Goal: Information Seeking & Learning: Learn about a topic

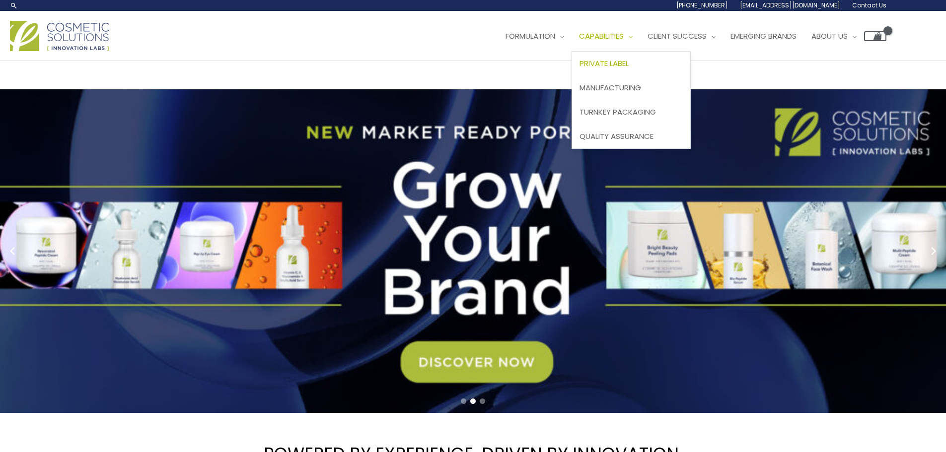
click at [628, 60] on span "Private Label" at bounding box center [603, 63] width 49 height 10
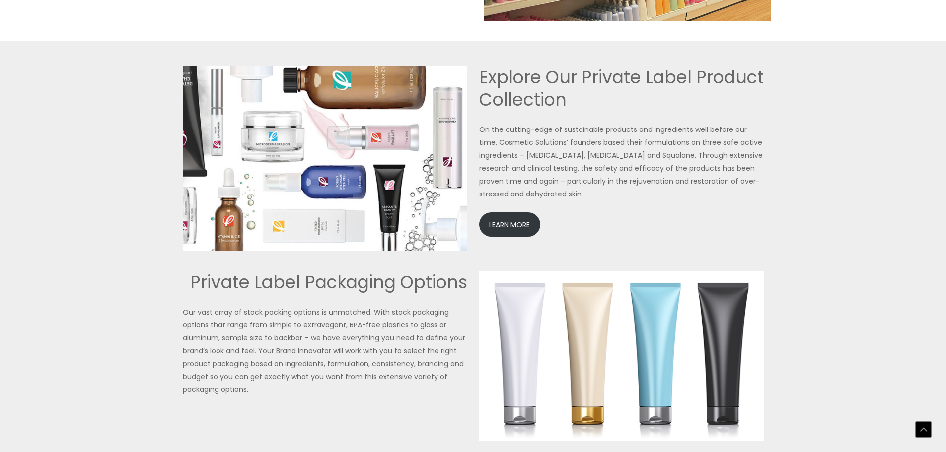
scroll to position [2242, 0]
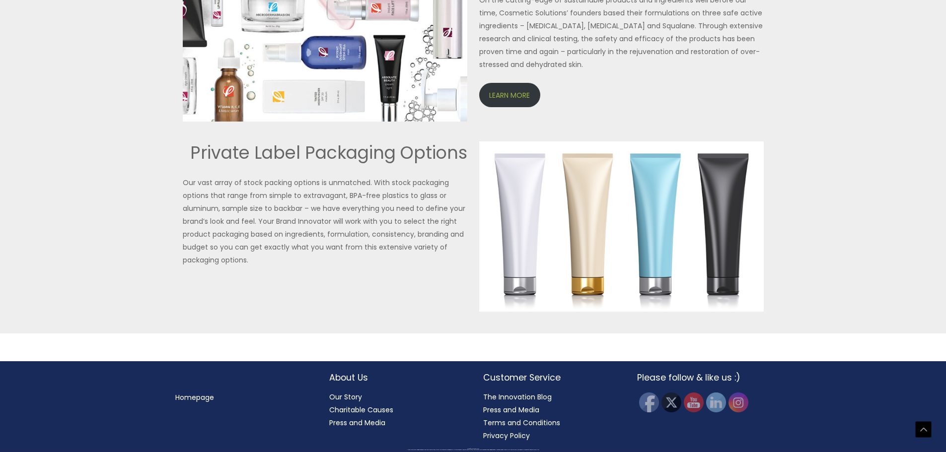
click at [489, 89] on link "LEARN MORE" at bounding box center [509, 95] width 61 height 24
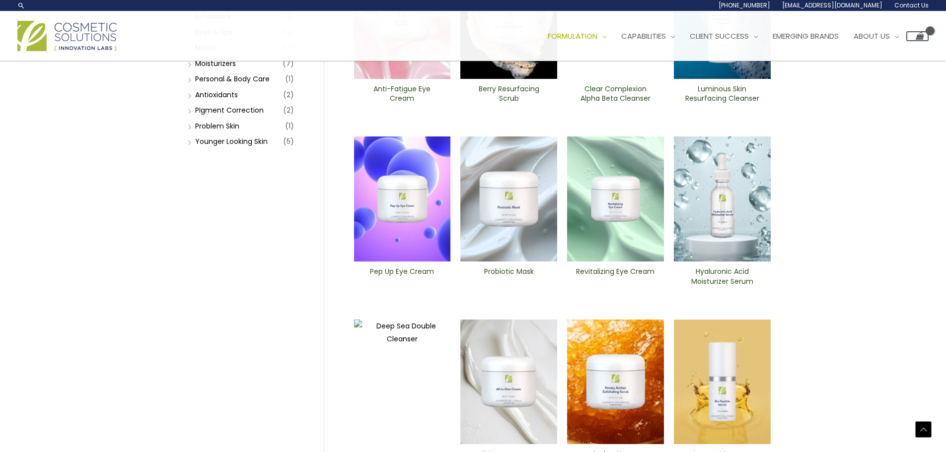
scroll to position [46, 0]
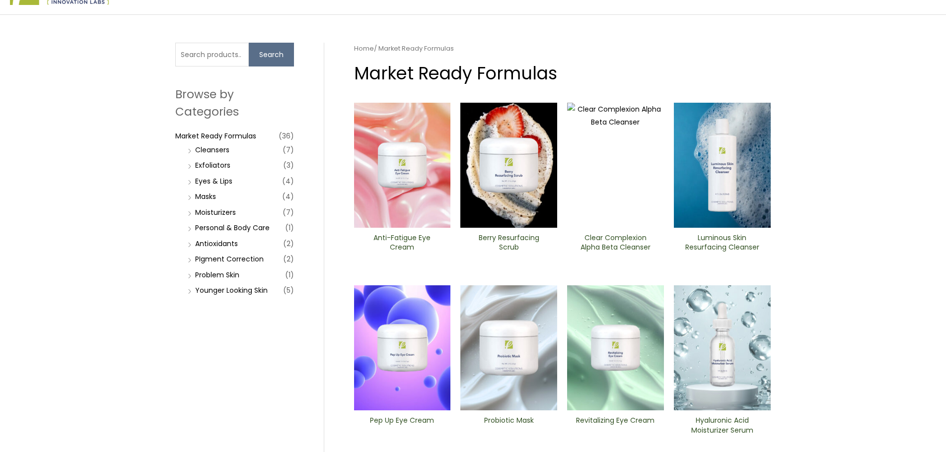
click at [404, 244] on h2 "Anti-Fatigue Eye Cream" at bounding box center [402, 242] width 80 height 19
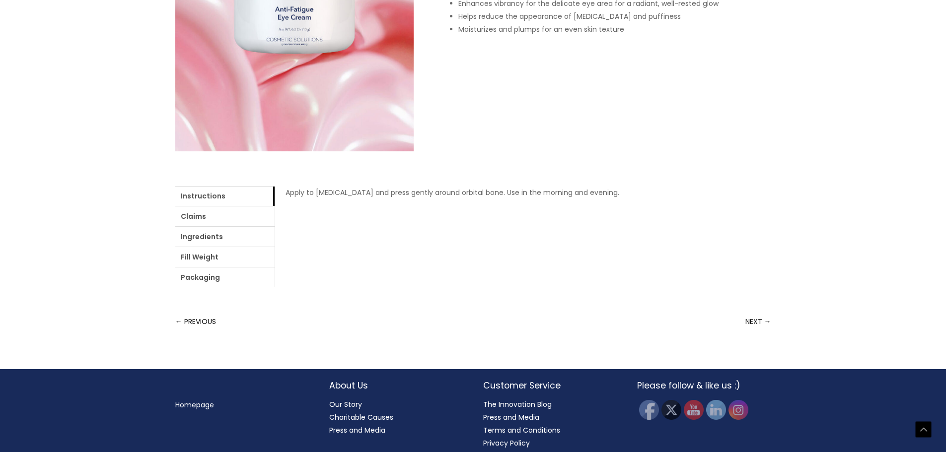
scroll to position [283, 0]
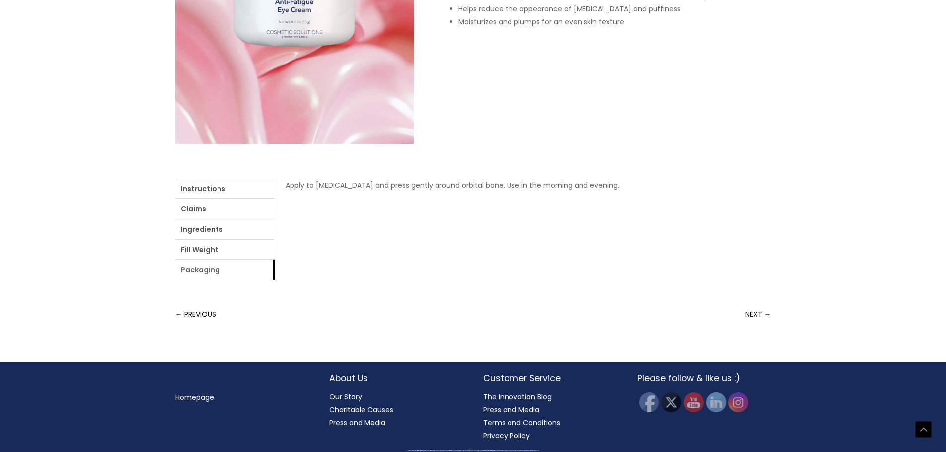
click at [211, 270] on link "Packaging" at bounding box center [224, 270] width 99 height 20
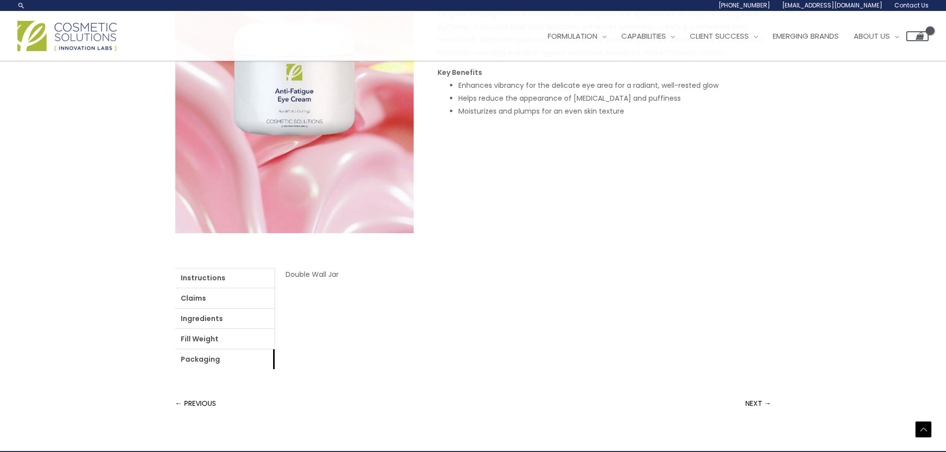
scroll to position [184, 0]
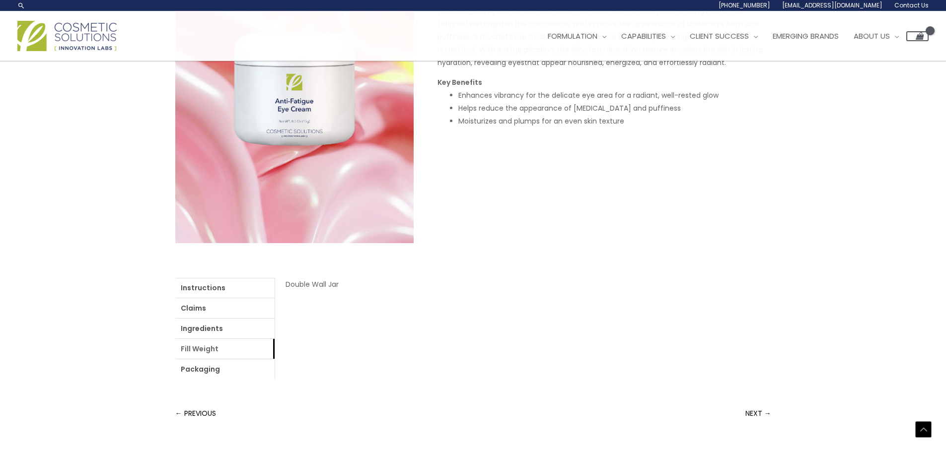
click at [220, 342] on link "Fill Weight" at bounding box center [224, 349] width 99 height 20
click at [217, 327] on link "Ingredients" at bounding box center [224, 329] width 99 height 20
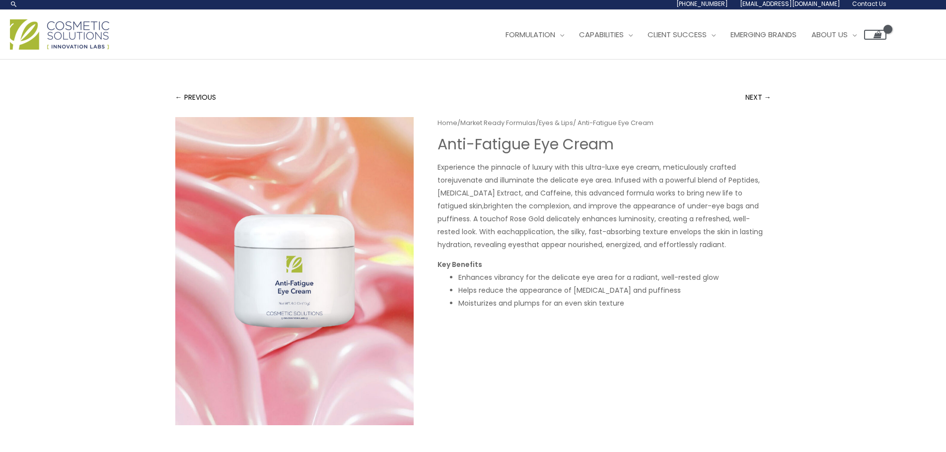
scroll to position [0, 0]
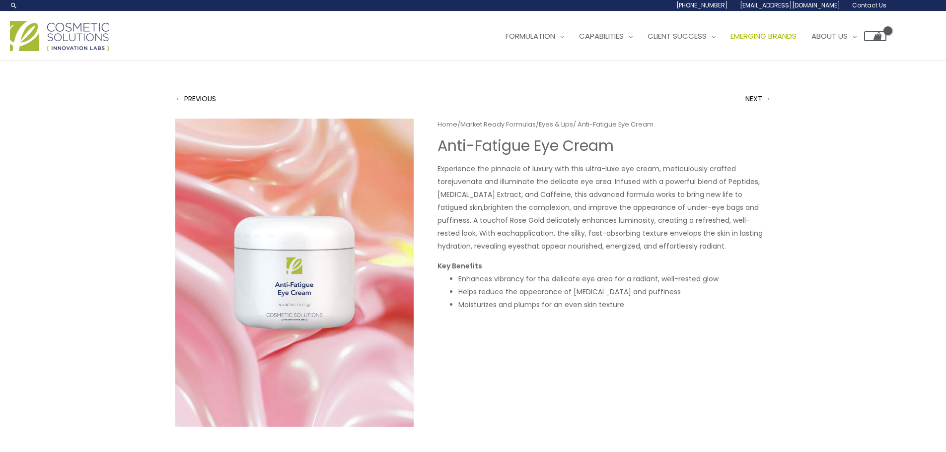
click at [796, 37] on span "Emerging Brands" at bounding box center [763, 36] width 66 height 10
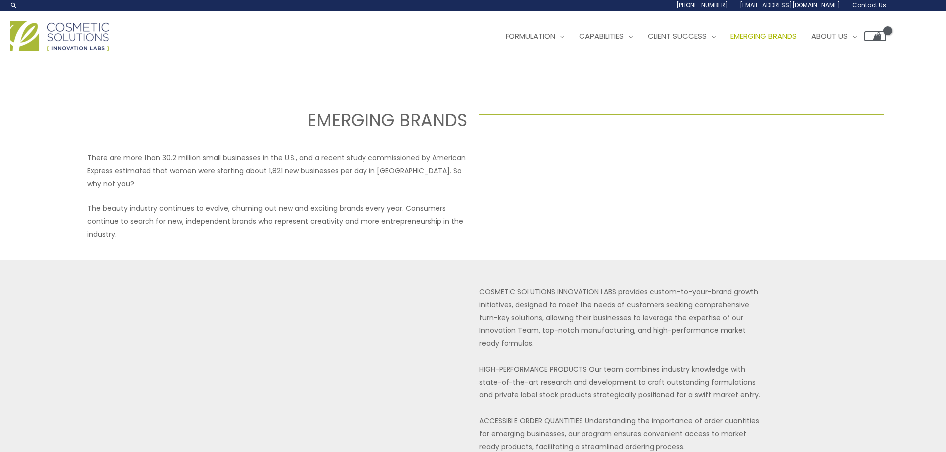
select select
click at [569, 88] on span "Market Ready Formulas" at bounding box center [551, 87] width 91 height 10
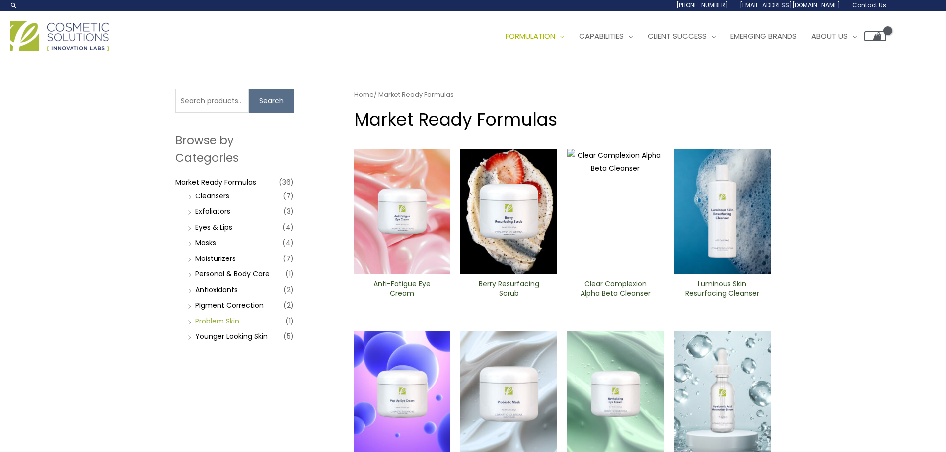
click at [224, 324] on link "Problem Skin" at bounding box center [217, 321] width 44 height 10
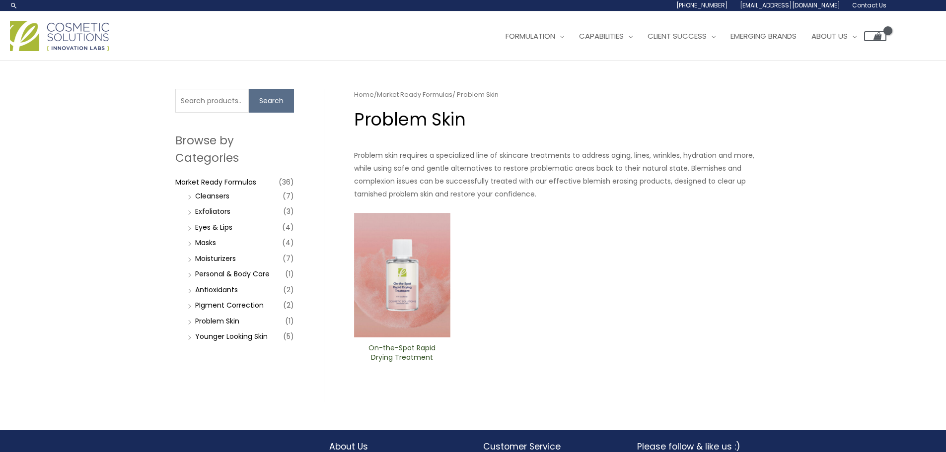
drag, startPoint x: 405, startPoint y: 353, endPoint x: 411, endPoint y: 360, distance: 9.2
click at [405, 353] on h2 "On-the-Spot ​Rapid Drying Treatment" at bounding box center [402, 353] width 80 height 19
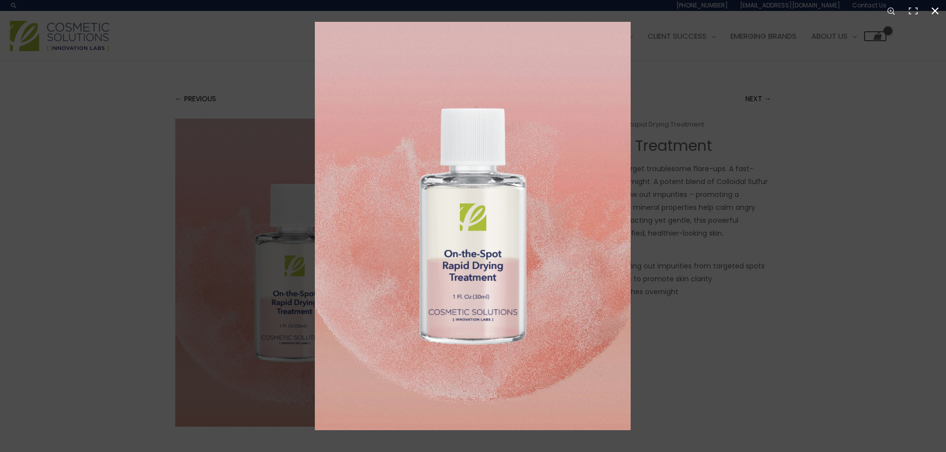
click at [702, 206] on div at bounding box center [788, 248] width 946 height 452
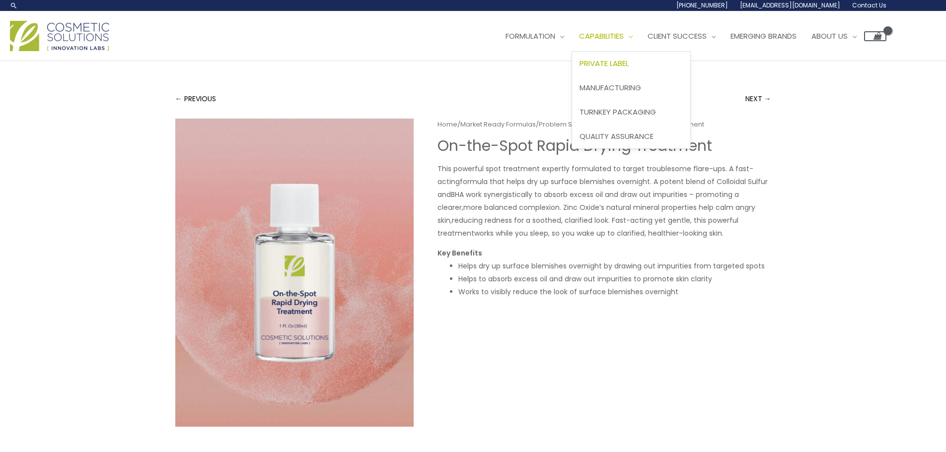
click at [624, 60] on span "Private Label" at bounding box center [603, 63] width 49 height 10
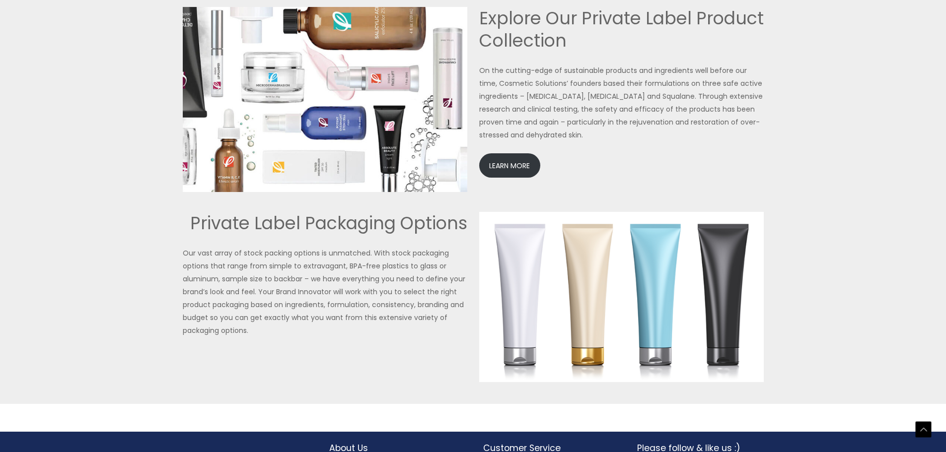
scroll to position [2242, 0]
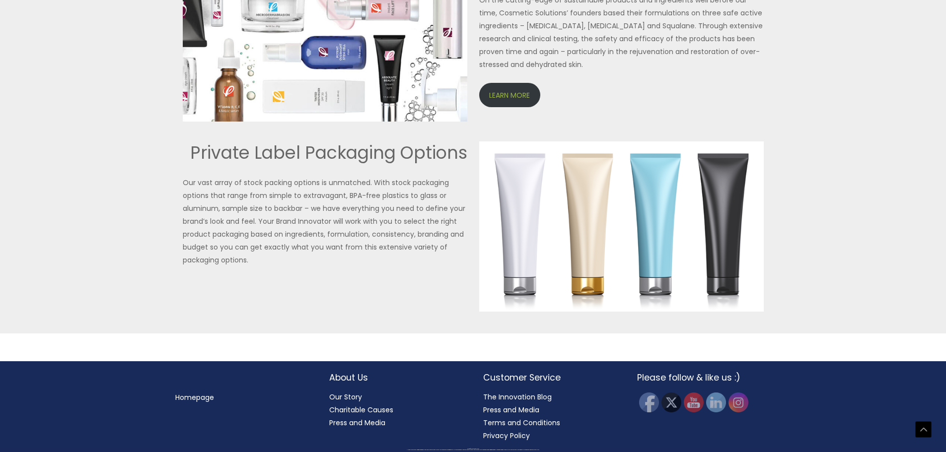
click at [520, 86] on link "LEARN MORE" at bounding box center [509, 95] width 61 height 24
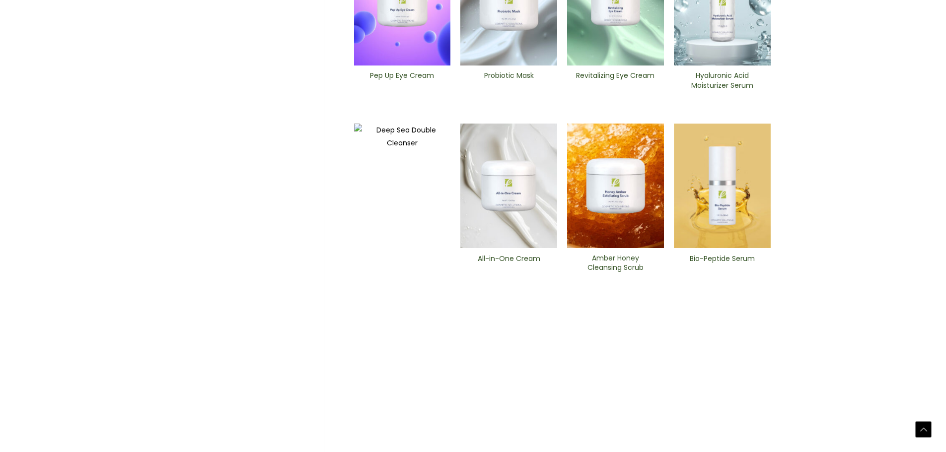
scroll to position [394, 0]
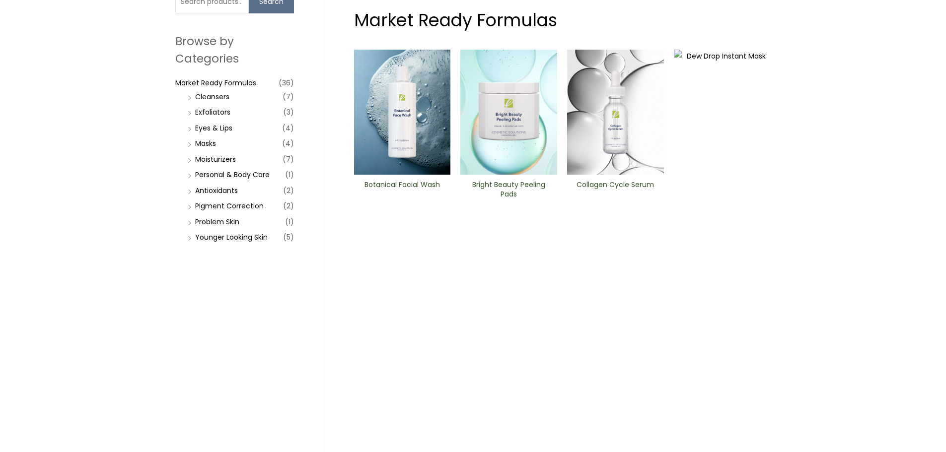
scroll to position [50, 0]
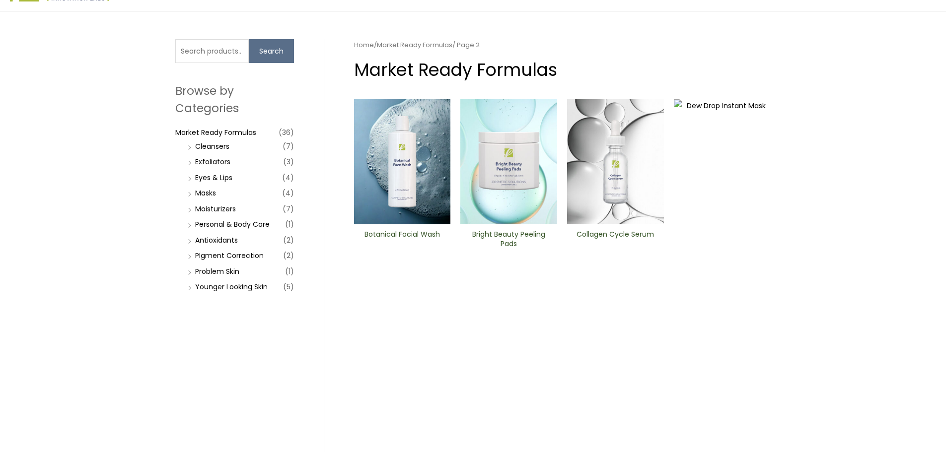
click at [602, 239] on h2 "Collagen Cycle Serum" at bounding box center [615, 239] width 80 height 19
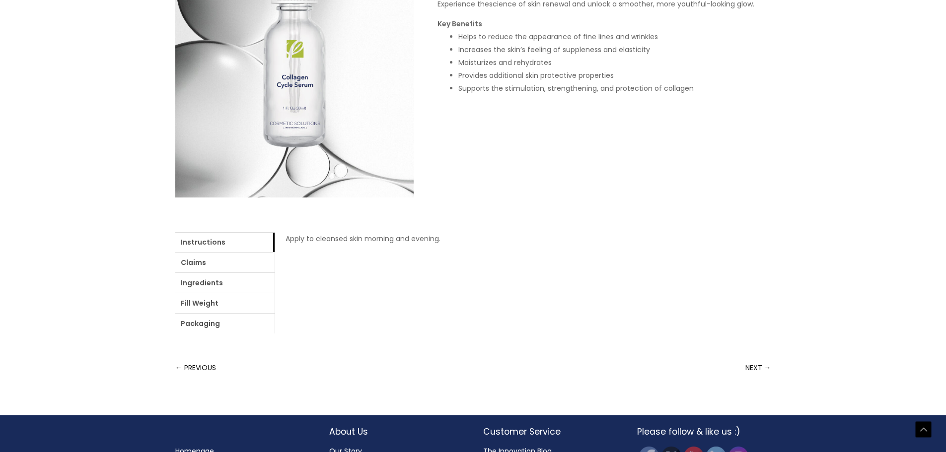
scroll to position [283, 0]
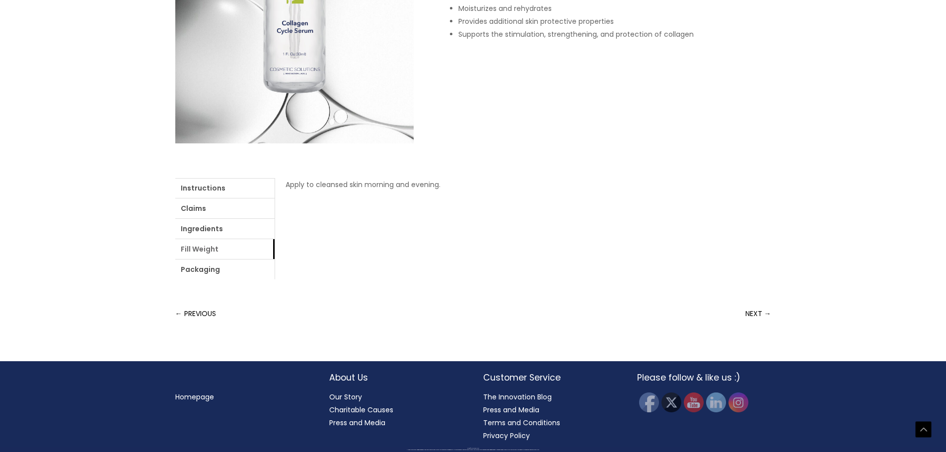
click at [201, 246] on link "Fill Weight" at bounding box center [224, 249] width 99 height 20
click at [197, 261] on link "Packaging" at bounding box center [224, 270] width 99 height 20
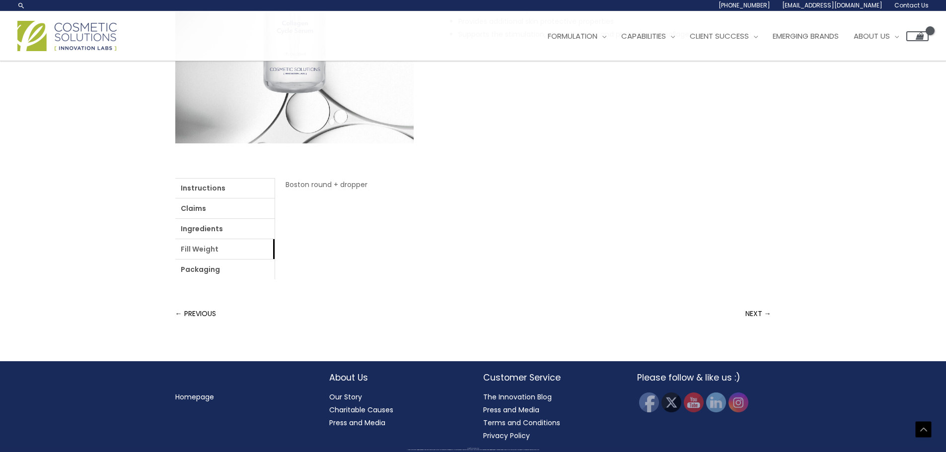
scroll to position [234, 0]
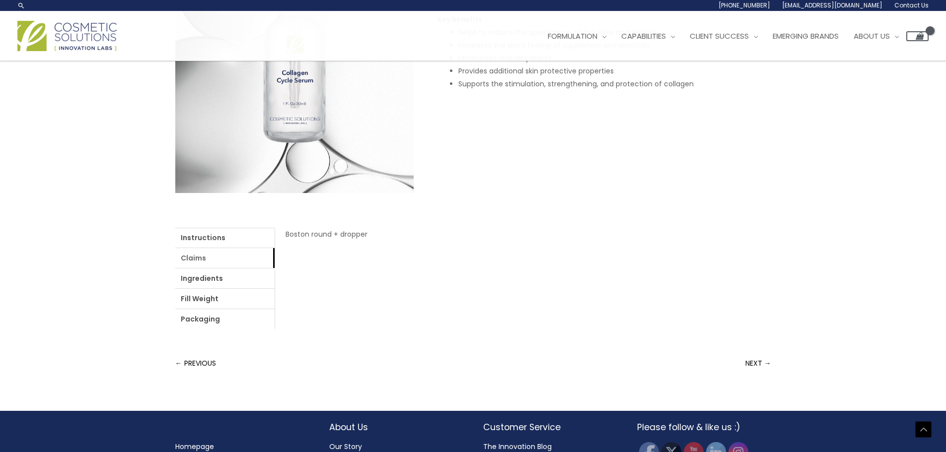
click at [194, 257] on link "Claims" at bounding box center [224, 258] width 99 height 20
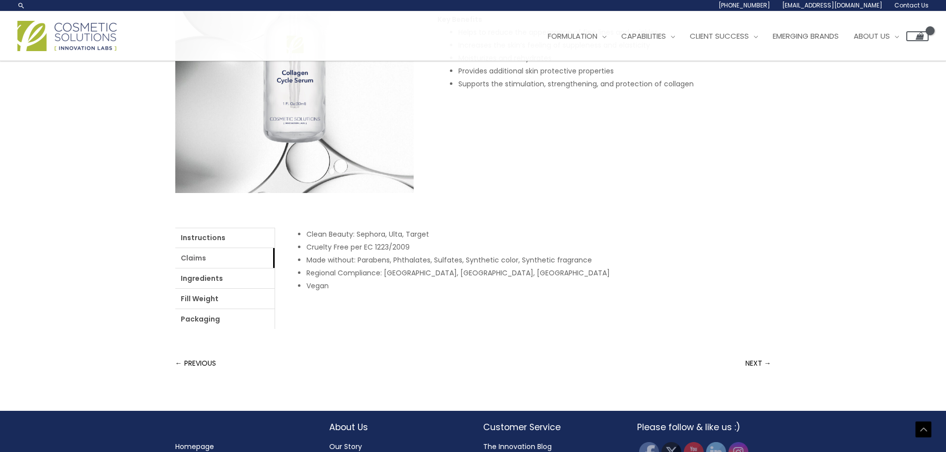
click at [194, 266] on link "Claims" at bounding box center [224, 258] width 99 height 20
click at [195, 277] on link "Ingredients" at bounding box center [224, 279] width 99 height 20
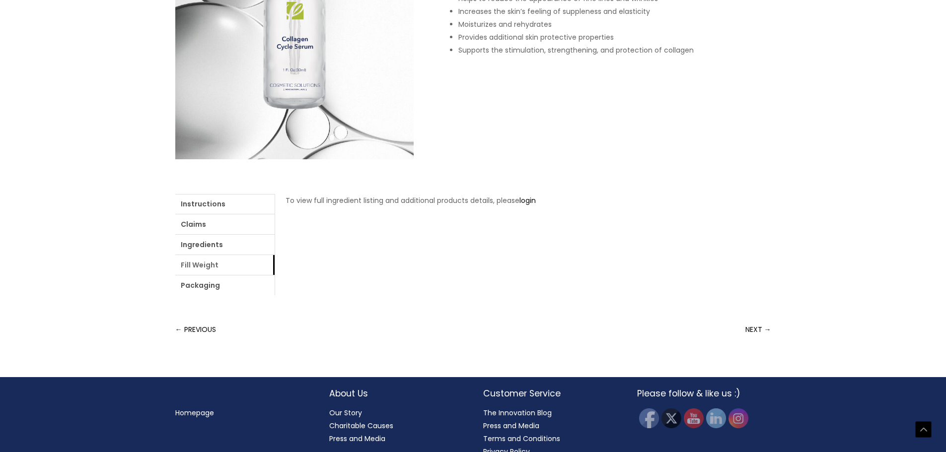
scroll to position [283, 0]
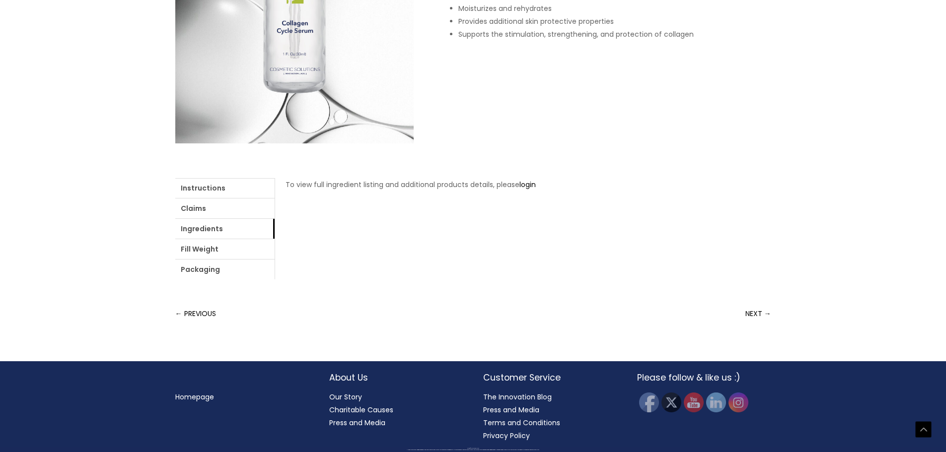
click at [360, 412] on link "Charitable Causes" at bounding box center [361, 410] width 64 height 10
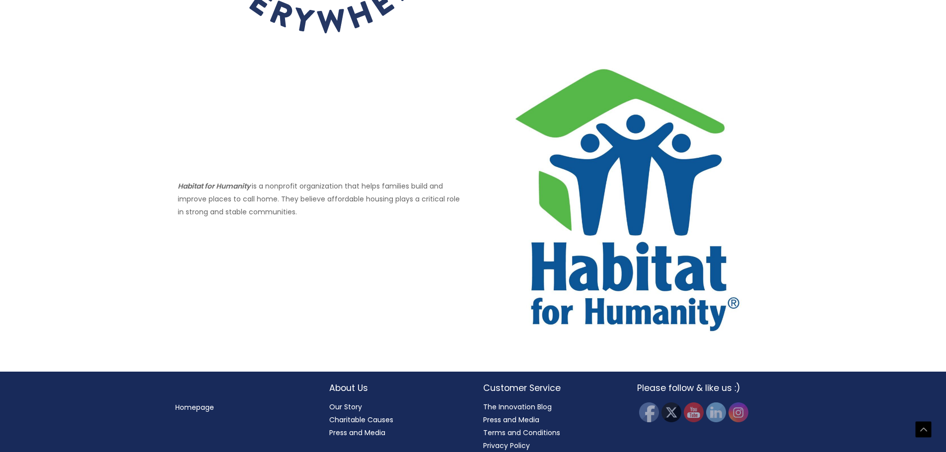
scroll to position [626, 0]
